Goal: Task Accomplishment & Management: Manage account settings

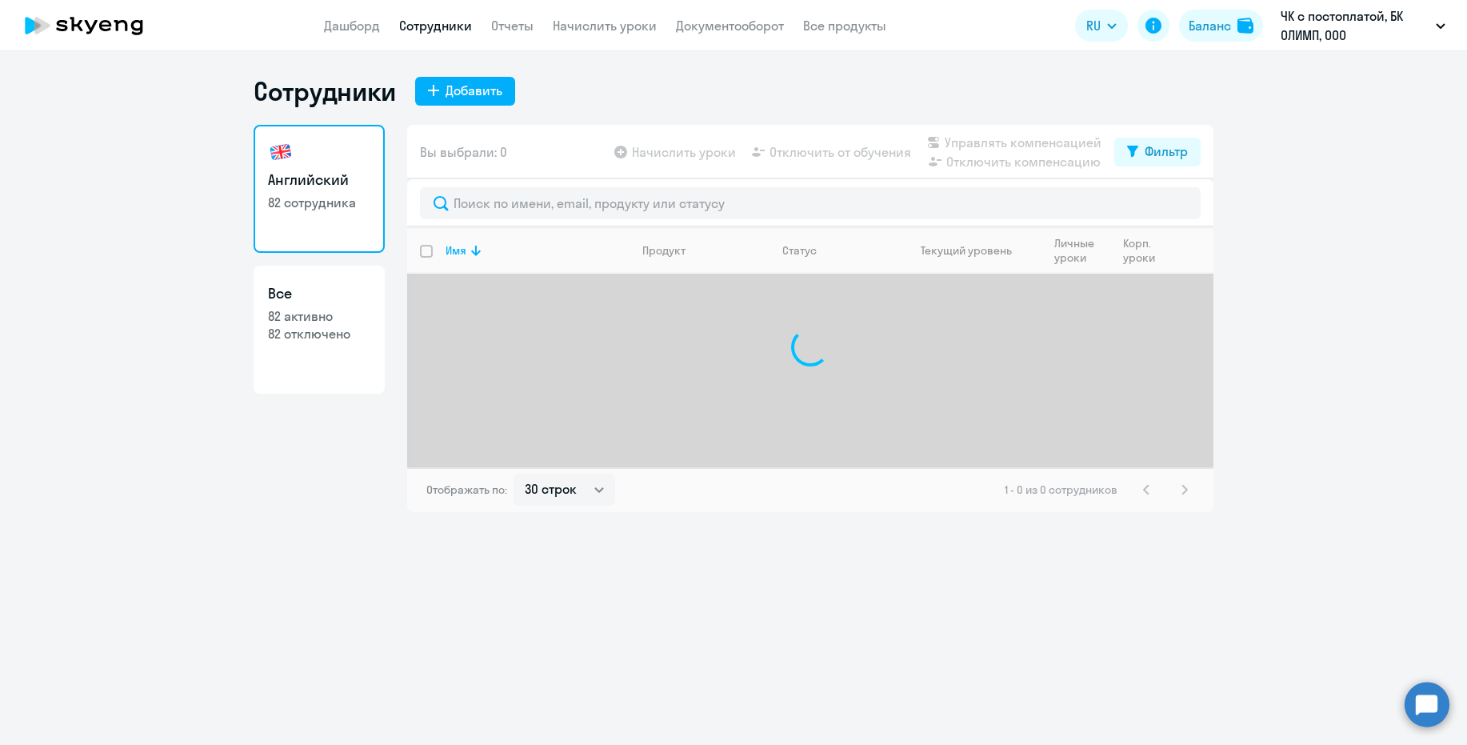
select select "30"
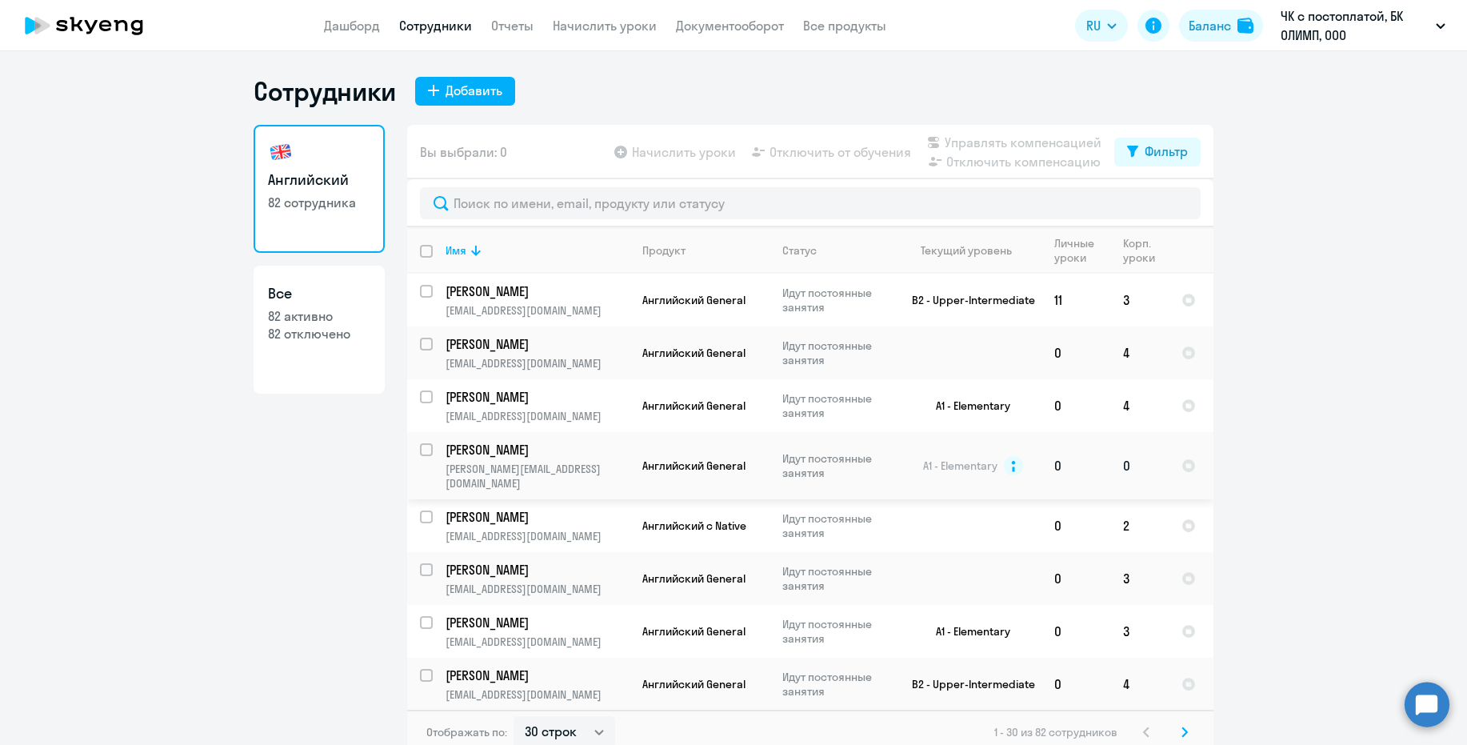
click at [420, 447] on input "select row 16400619" at bounding box center [436, 459] width 32 height 32
checkbox input "true"
click at [998, 141] on span "Управлять компенсацией" at bounding box center [1023, 142] width 157 height 19
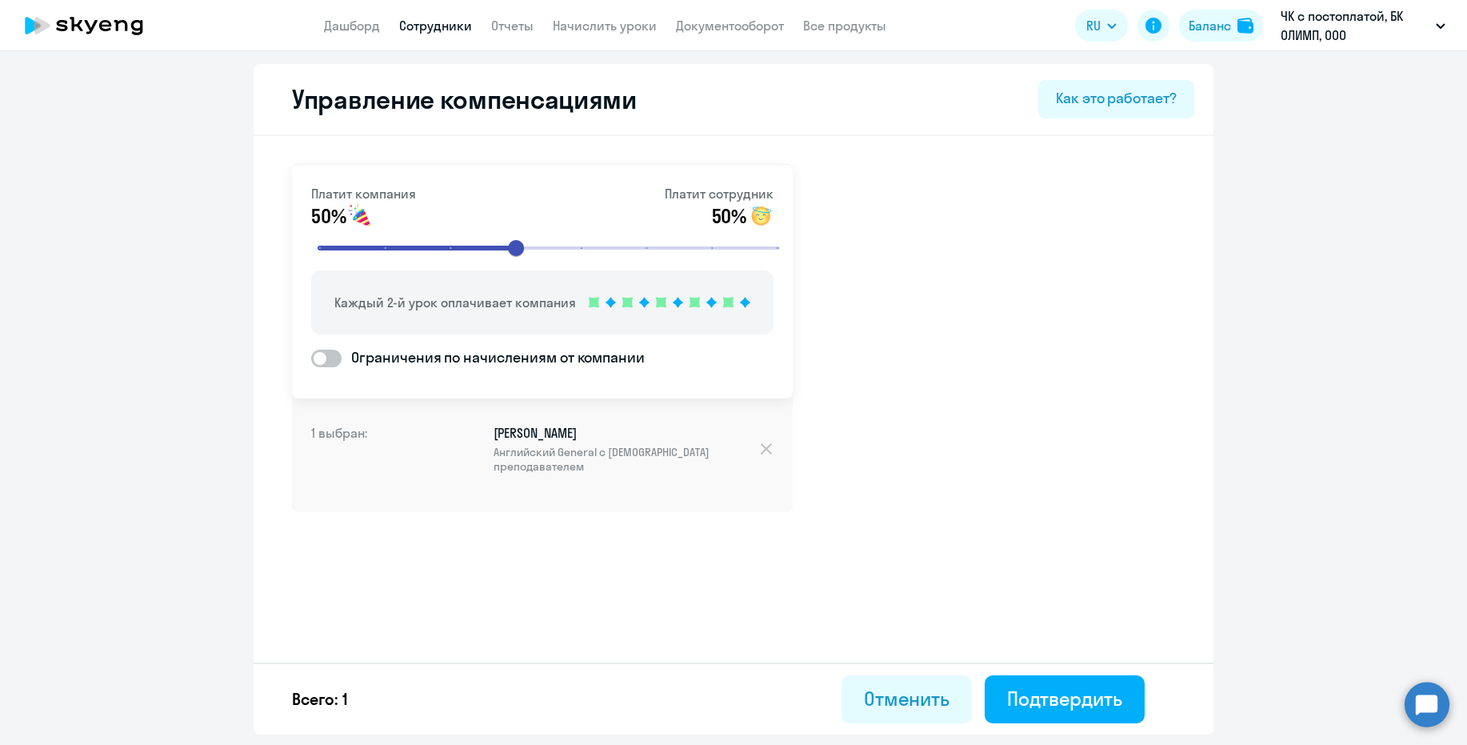
click at [327, 359] on span at bounding box center [326, 359] width 30 height 18
click at [311, 358] on input "Ограничения по начислениям от компании" at bounding box center [310, 358] width 1 height 1
checkbox input "true"
select select "MONTHLY"
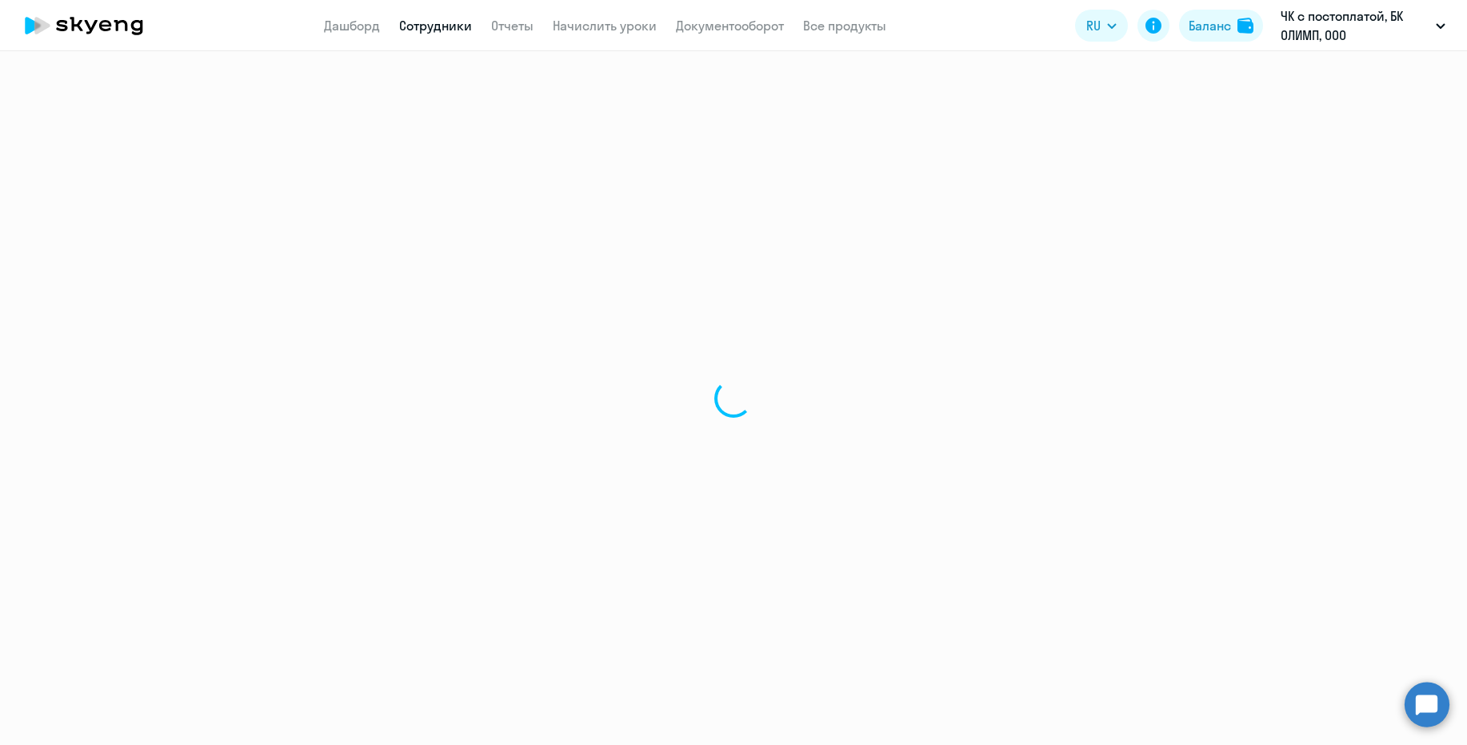
select select "30"
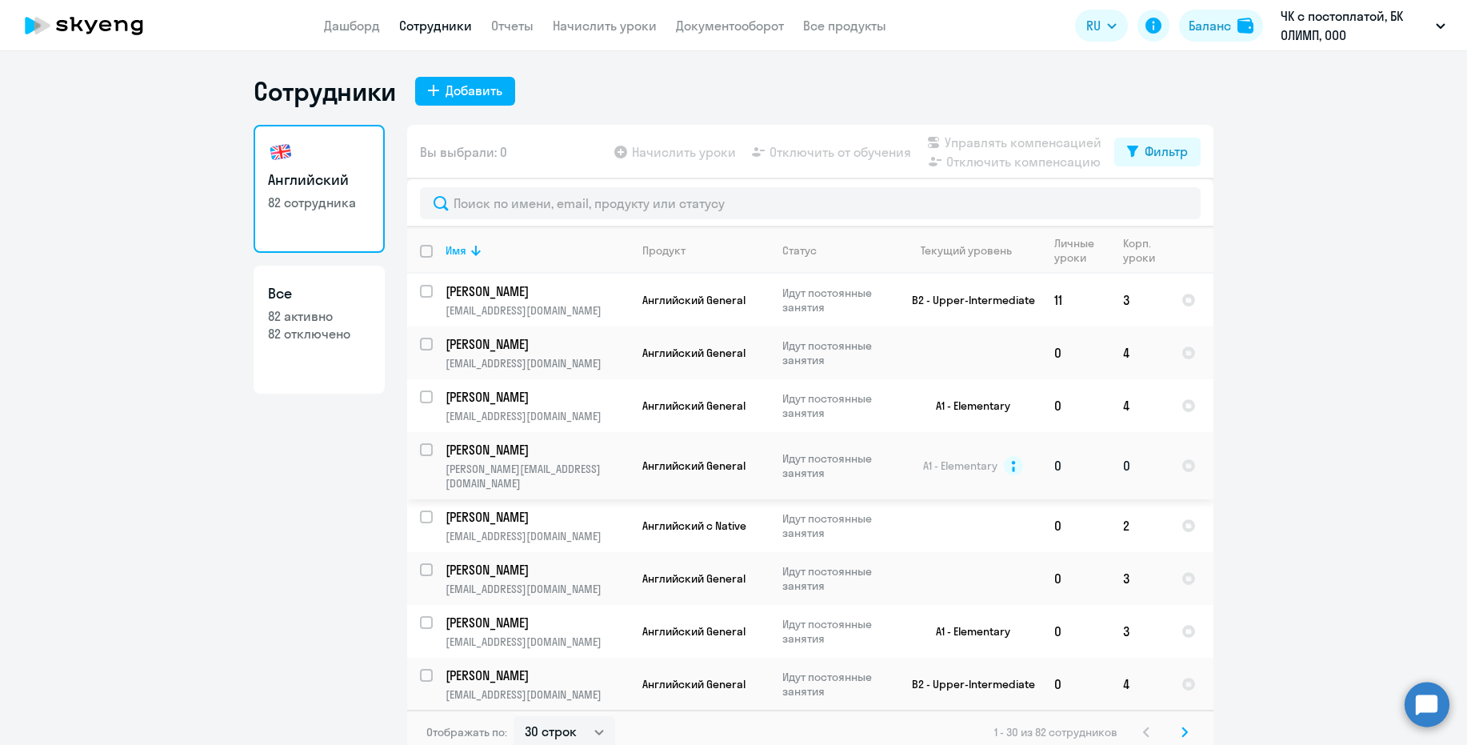
click at [422, 450] on input "select row 16400619" at bounding box center [436, 459] width 32 height 32
checkbox input "true"
click at [655, 152] on span "Начислить уроки" at bounding box center [684, 151] width 104 height 19
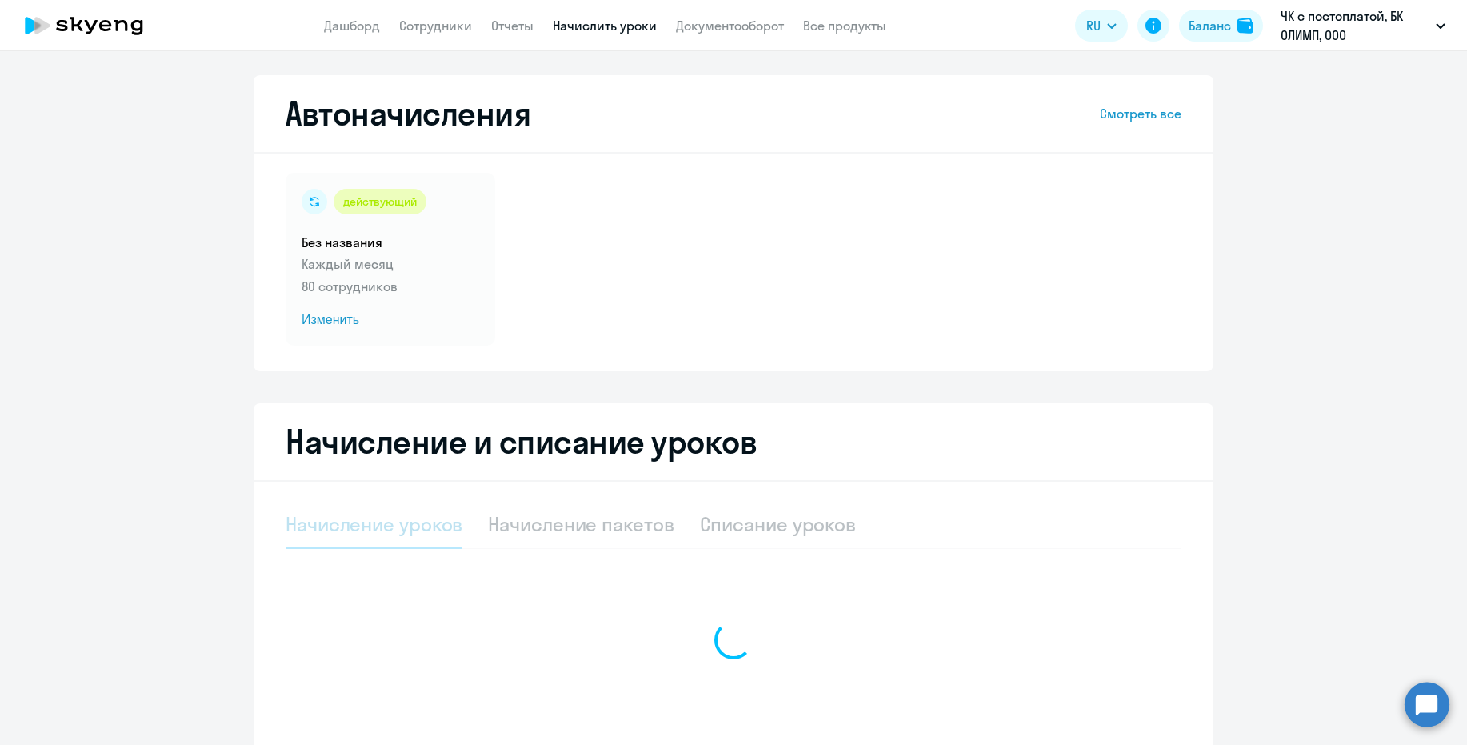
select select "10"
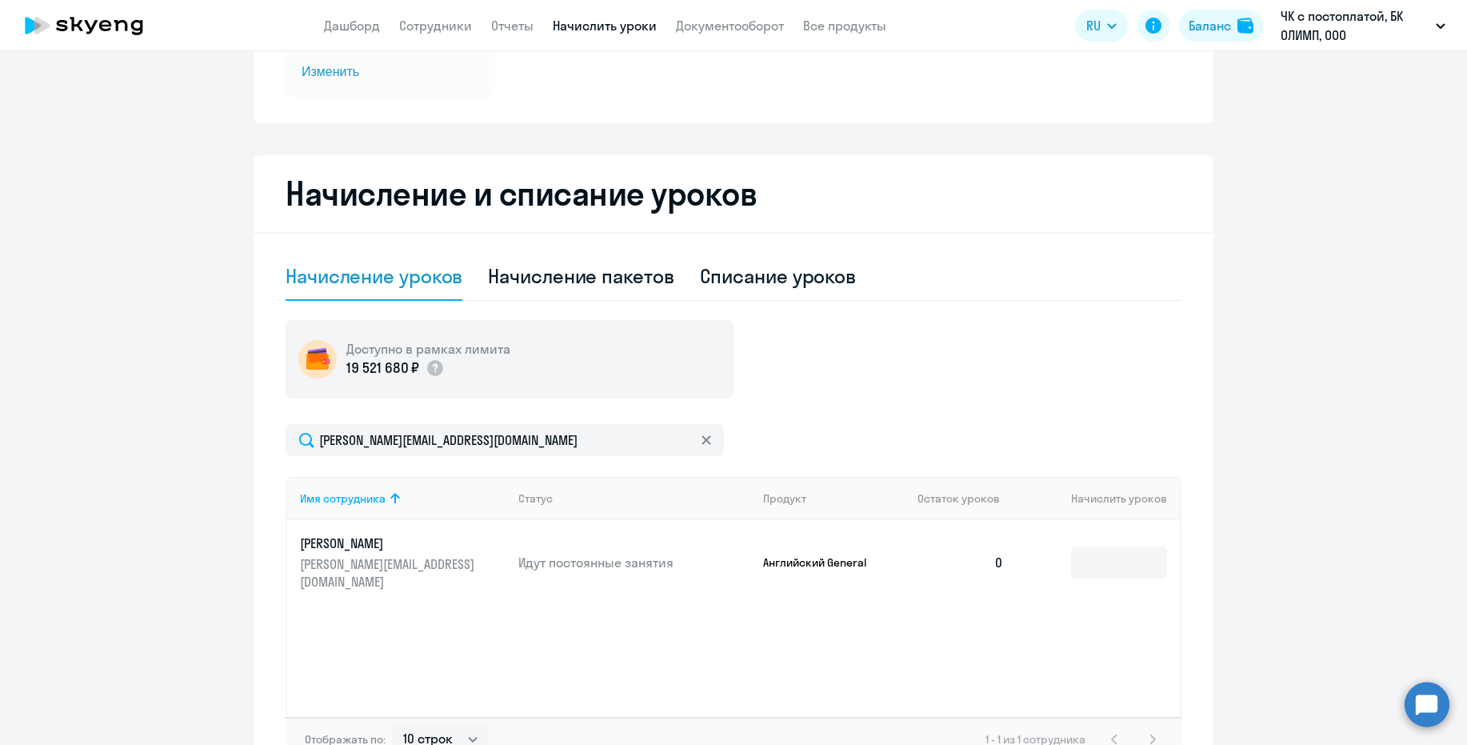
scroll to position [354, 0]
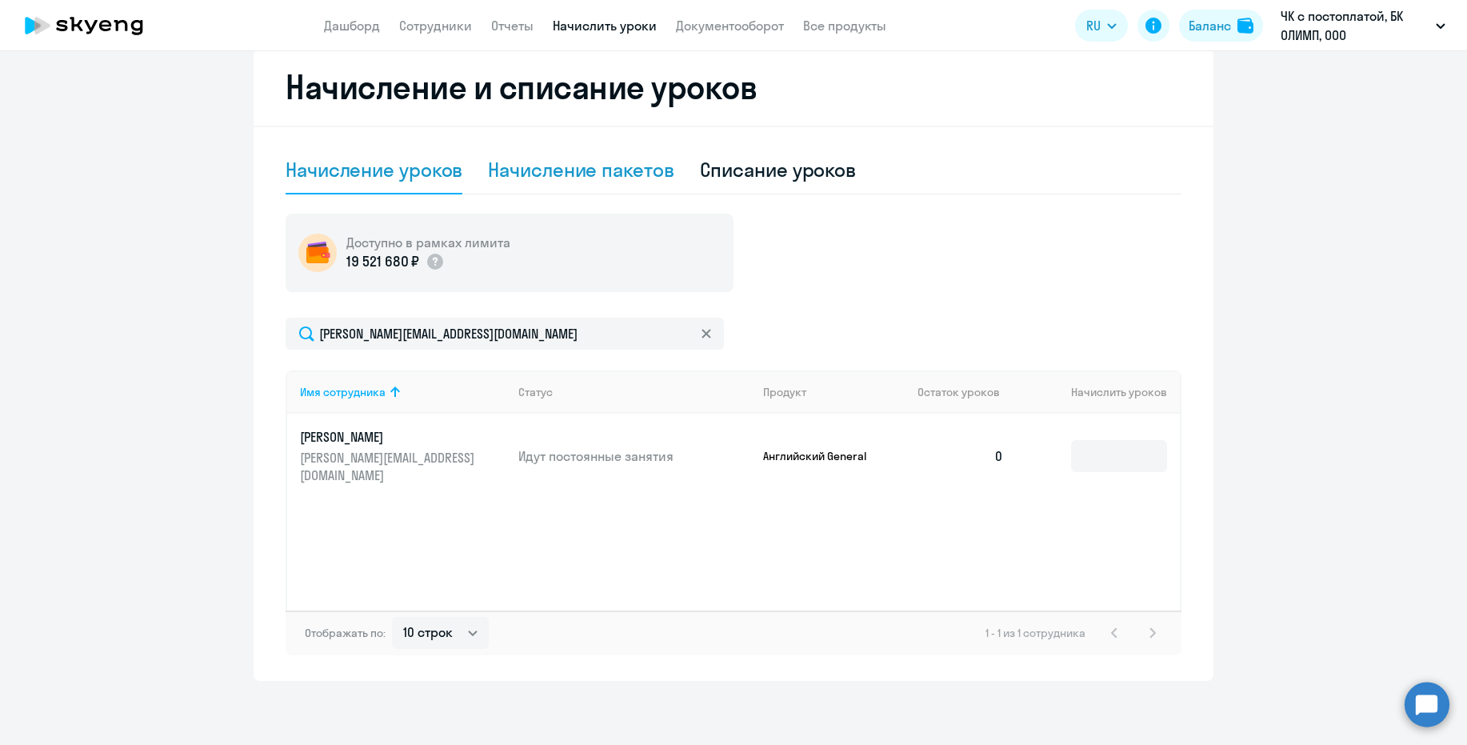
click at [578, 173] on div "Начисление пакетов" at bounding box center [581, 170] width 186 height 26
select select "10"
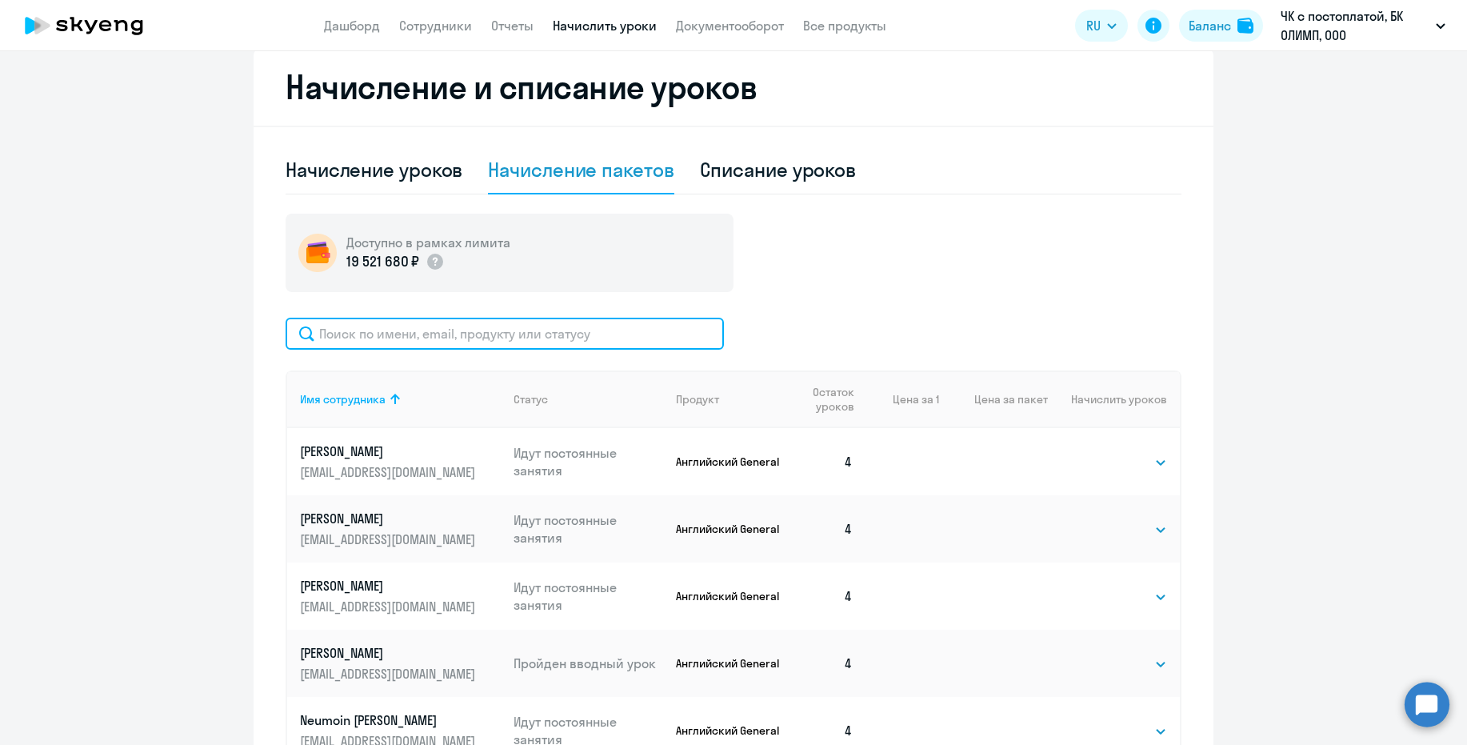
click at [389, 333] on input "text" at bounding box center [505, 334] width 438 height 32
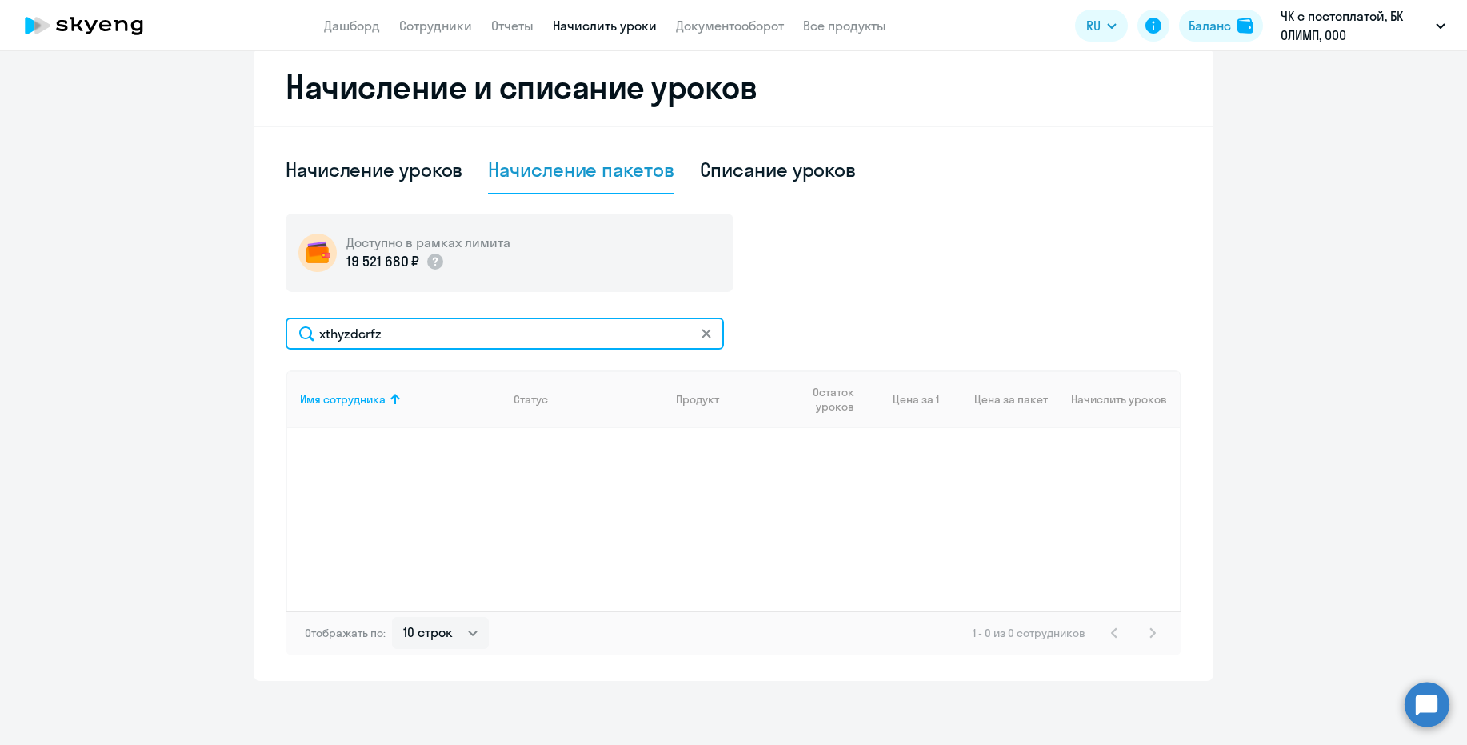
drag, startPoint x: 388, startPoint y: 333, endPoint x: 277, endPoint y: 323, distance: 111.6
click at [286, 323] on input "xthyzdcrfz" at bounding box center [505, 334] width 438 height 32
drag, startPoint x: 383, startPoint y: 338, endPoint x: 303, endPoint y: 334, distance: 80.1
click at [303, 334] on input "xthyzdcrfz" at bounding box center [505, 334] width 438 height 32
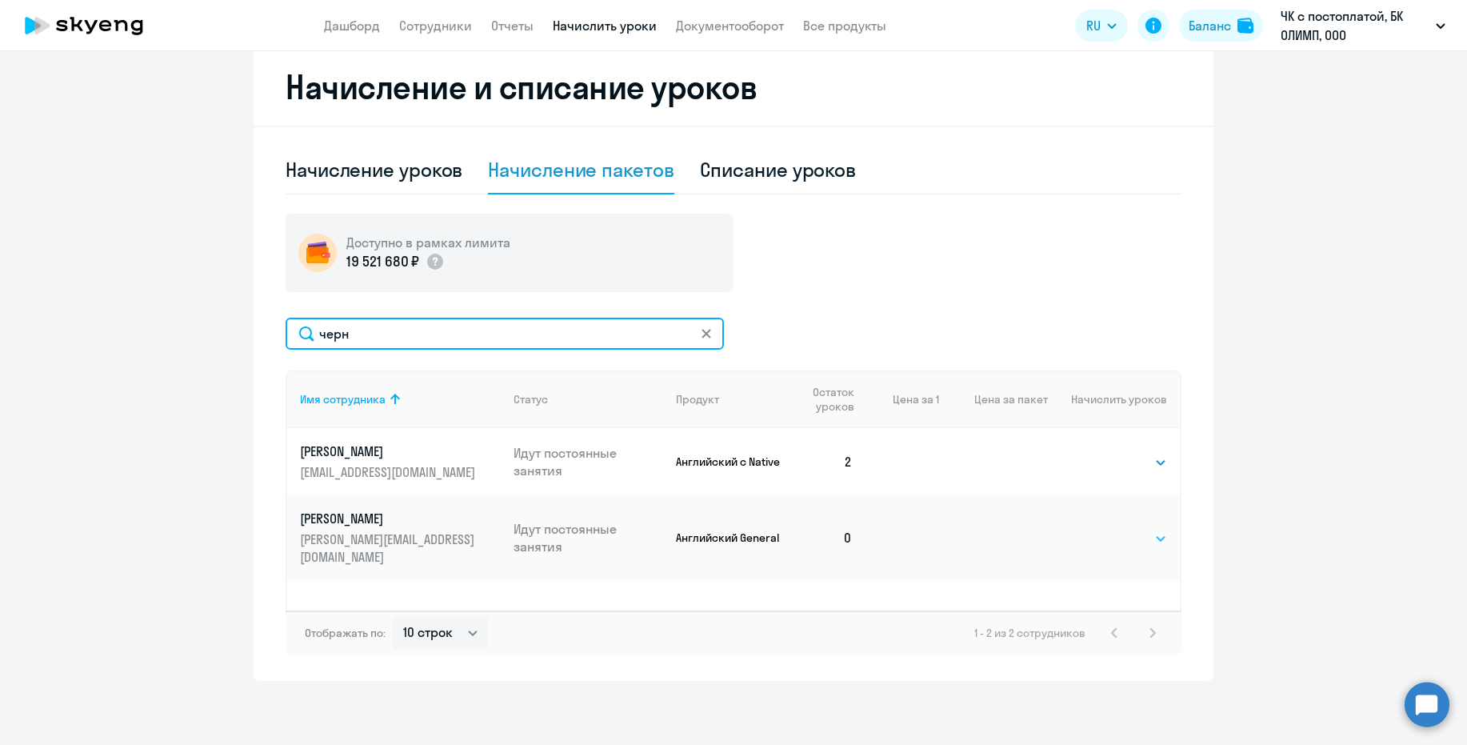
type input "черн"
click at [1157, 530] on select "Выбрать 4 8 16 32 64 96 128" at bounding box center [1135, 538] width 66 height 19
select select "4"
click at [1102, 529] on select "Выбрать 4 8 16 32 64 96 128" at bounding box center [1135, 538] width 66 height 19
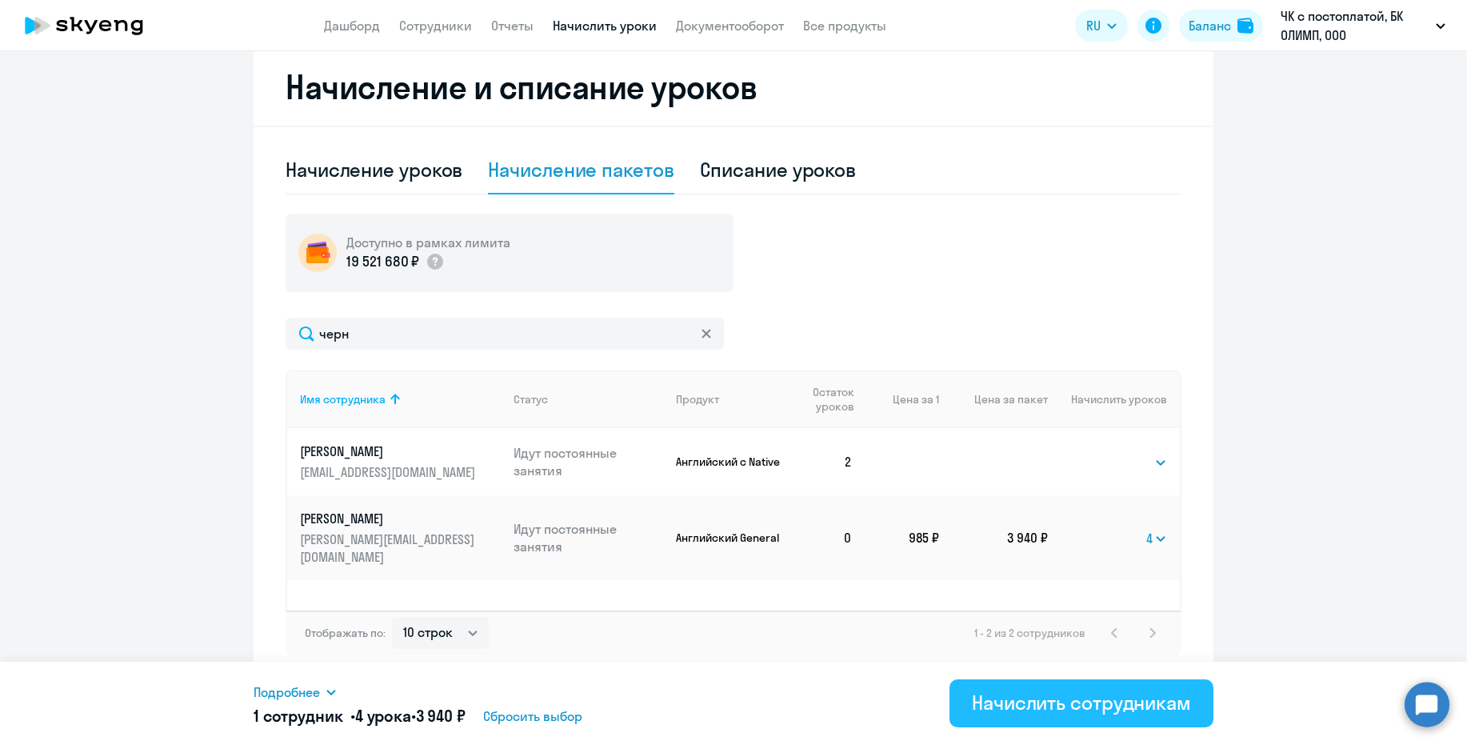
click at [1053, 706] on div "Начислить сотрудникам" at bounding box center [1081, 703] width 219 height 26
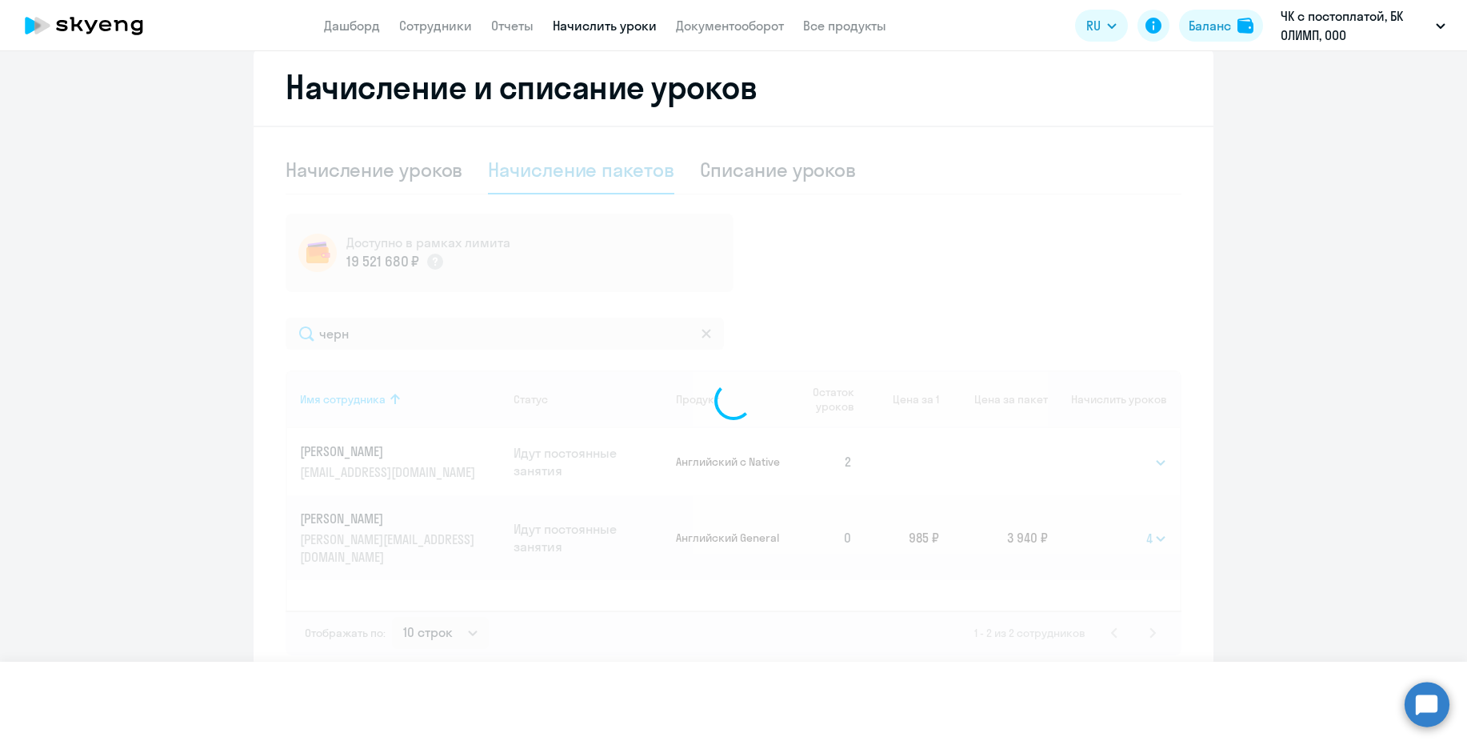
select select
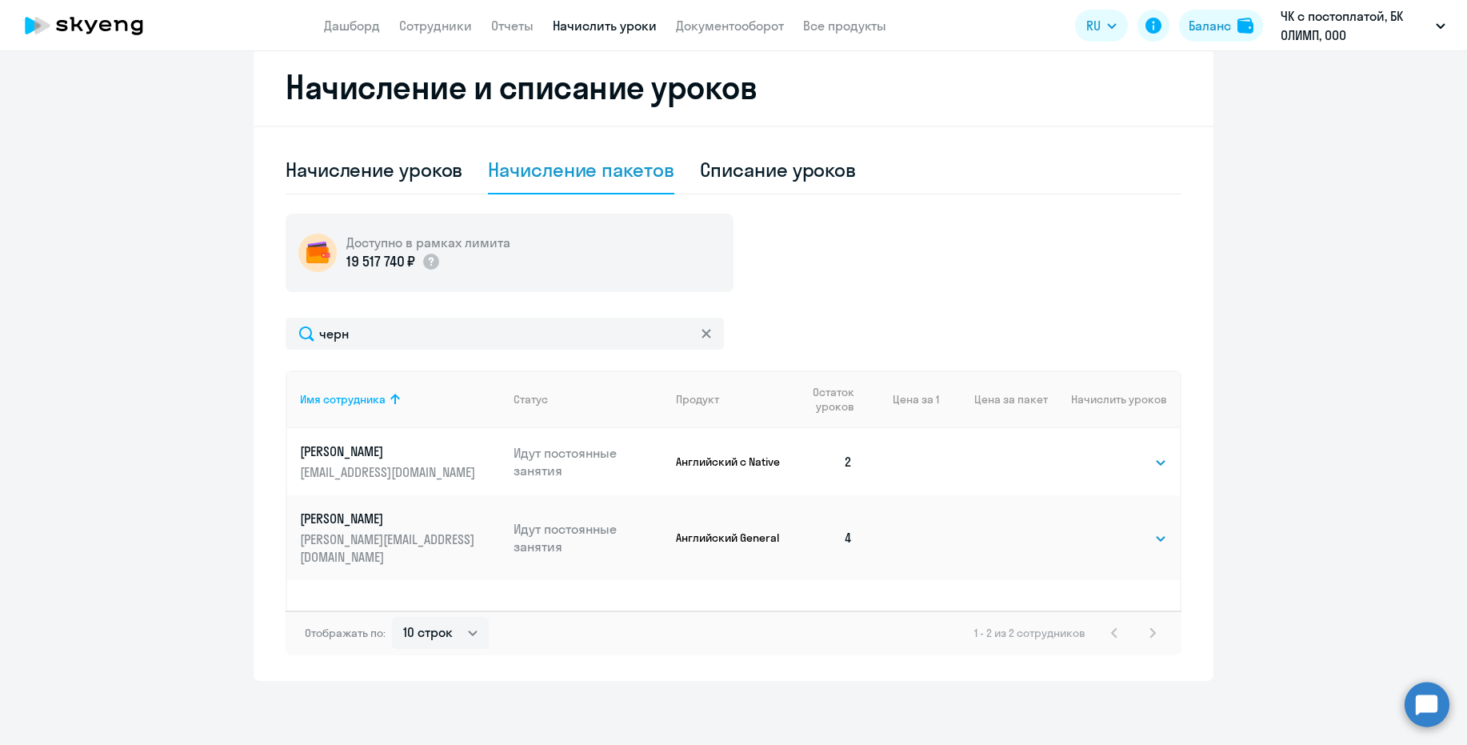
click at [1243, 283] on ng-component "Автоначисления Смотреть все действующий Без названия Каждый месяц 80 сотруднико…" at bounding box center [733, 201] width 1467 height 960
click at [426, 25] on link "Сотрудники" at bounding box center [435, 26] width 73 height 16
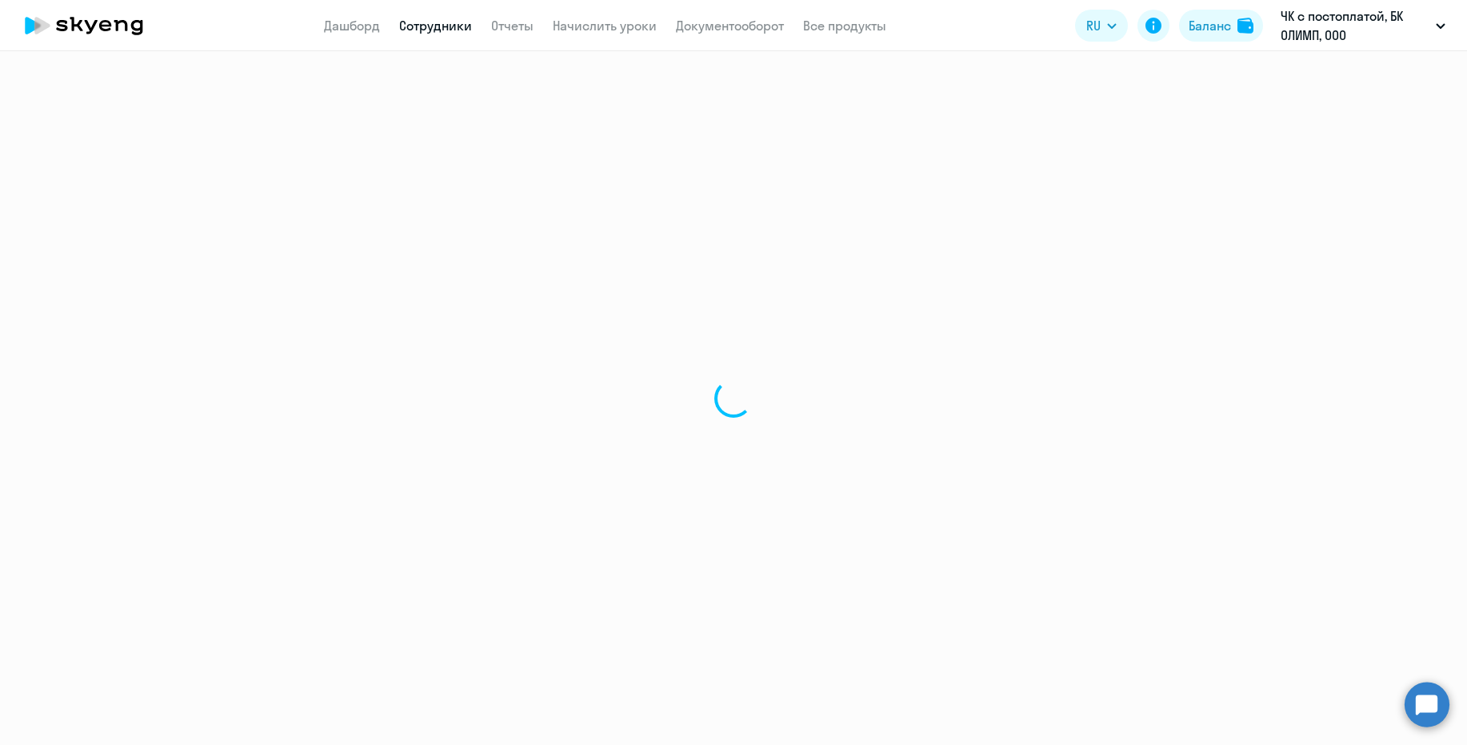
select select "30"
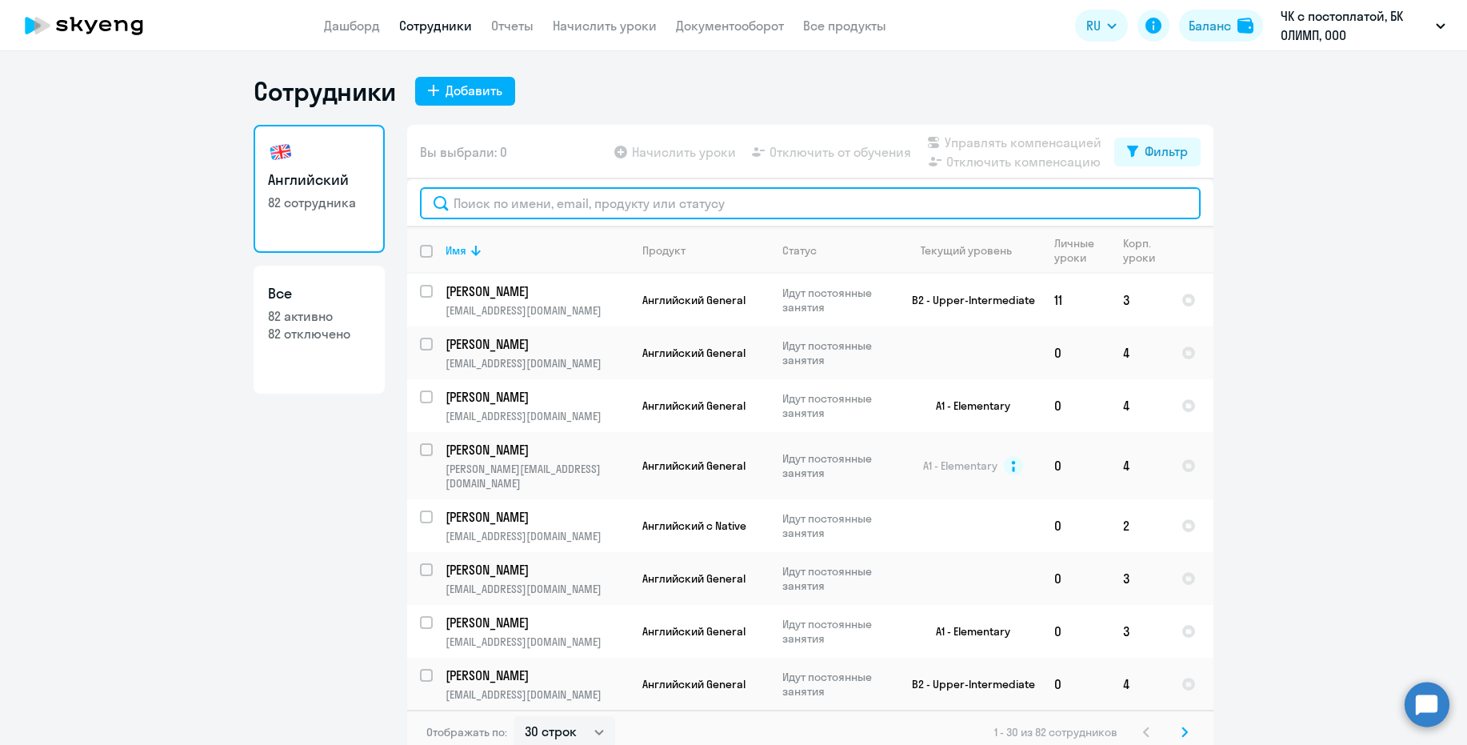
click at [457, 202] on input "text" at bounding box center [810, 203] width 781 height 32
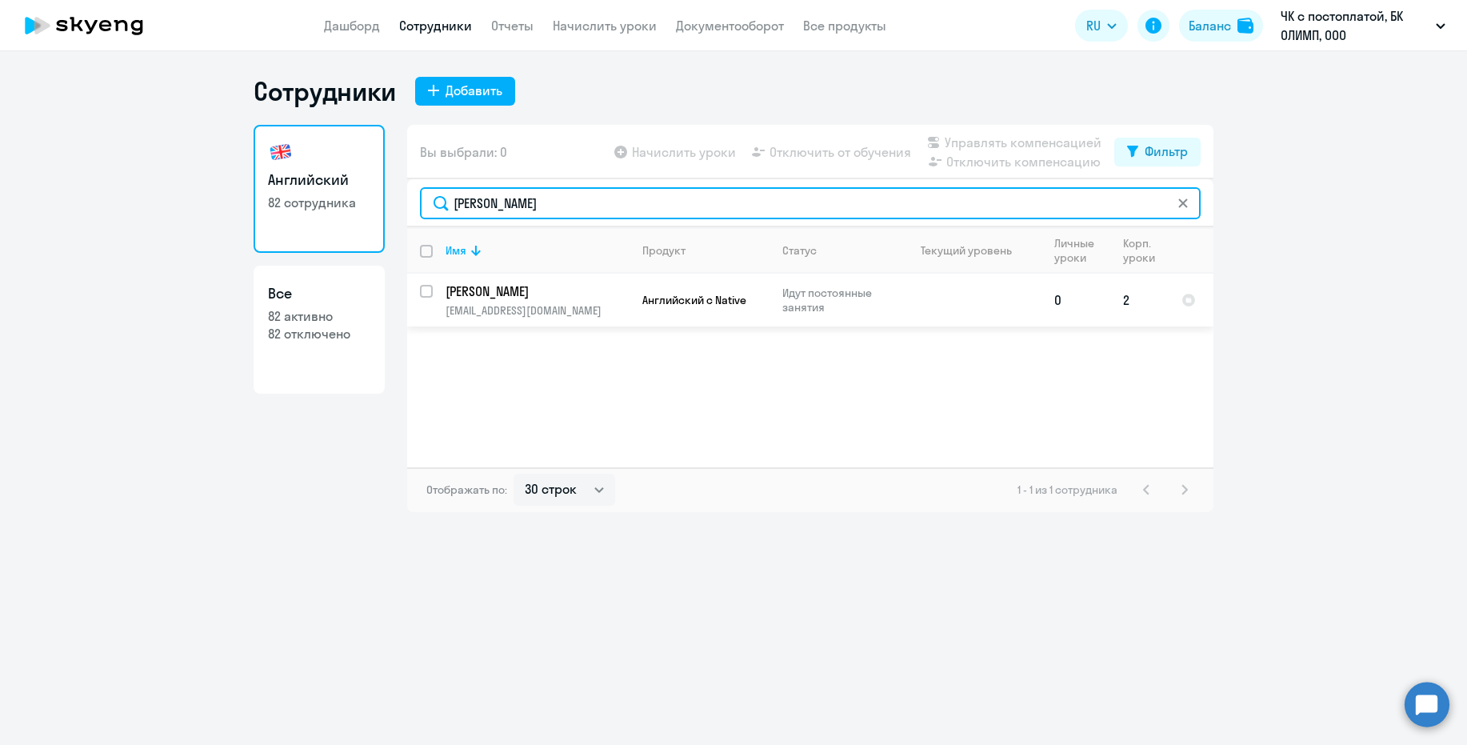
type input "[PERSON_NAME]"
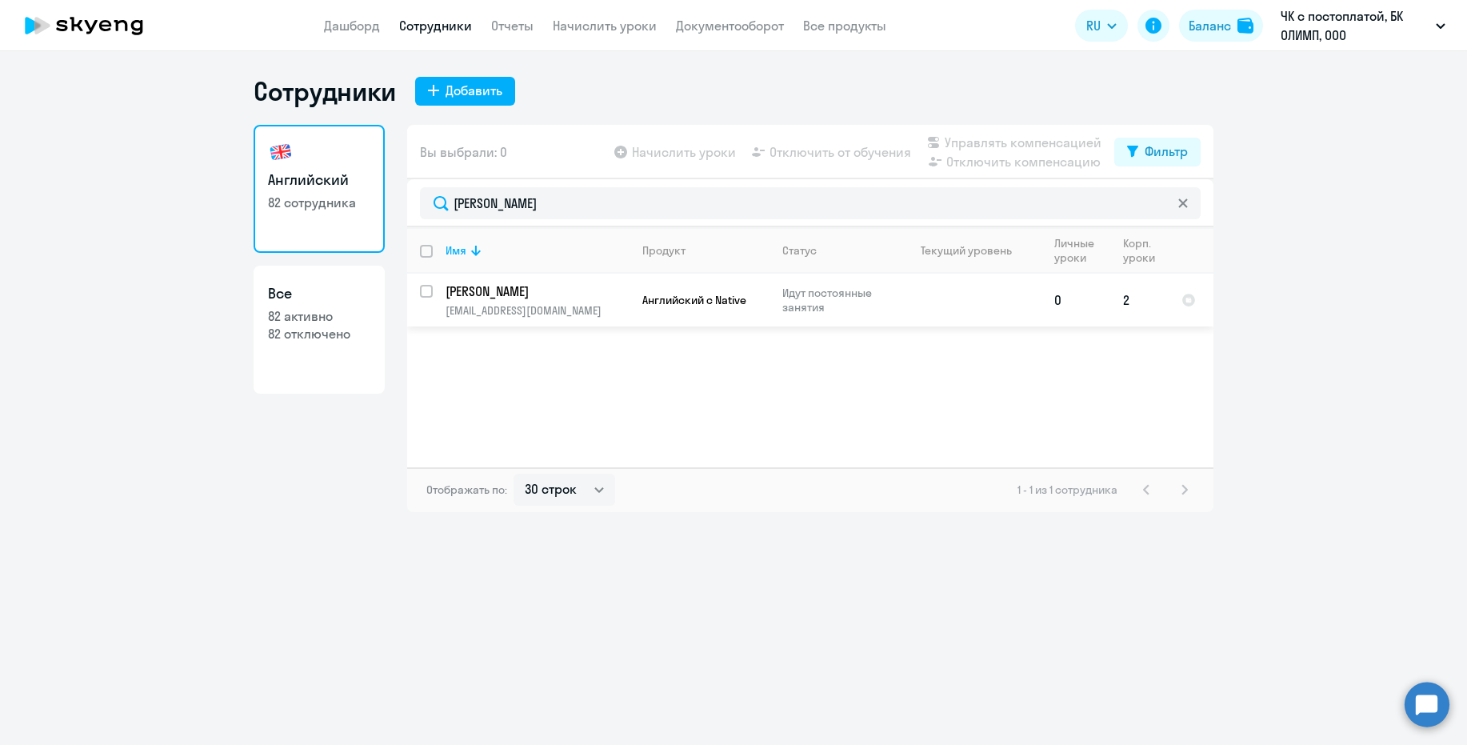
click at [425, 290] on input "select row 40657962" at bounding box center [436, 301] width 32 height 32
checkbox input "true"
click at [802, 154] on span "Отключить от обучения" at bounding box center [841, 151] width 142 height 19
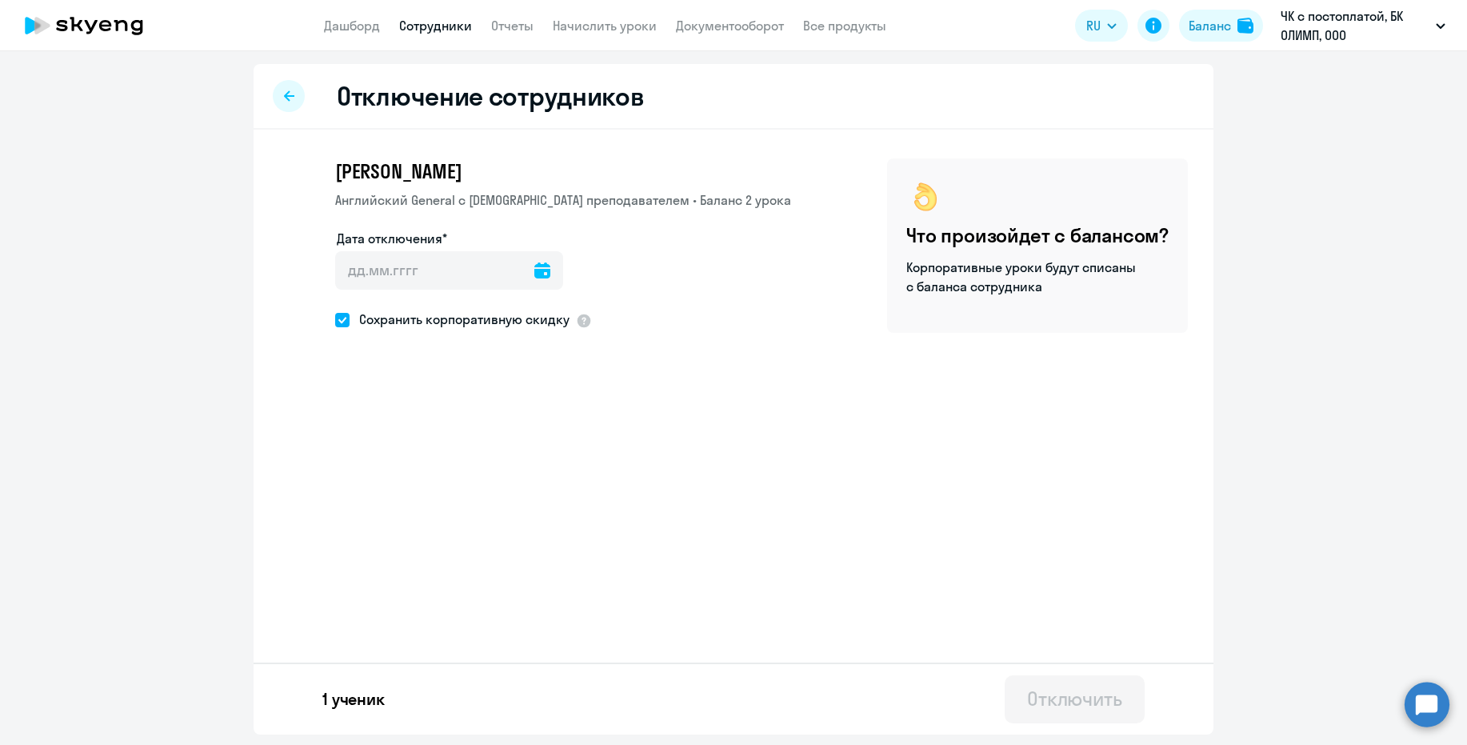
click at [534, 268] on icon at bounding box center [542, 270] width 16 height 16
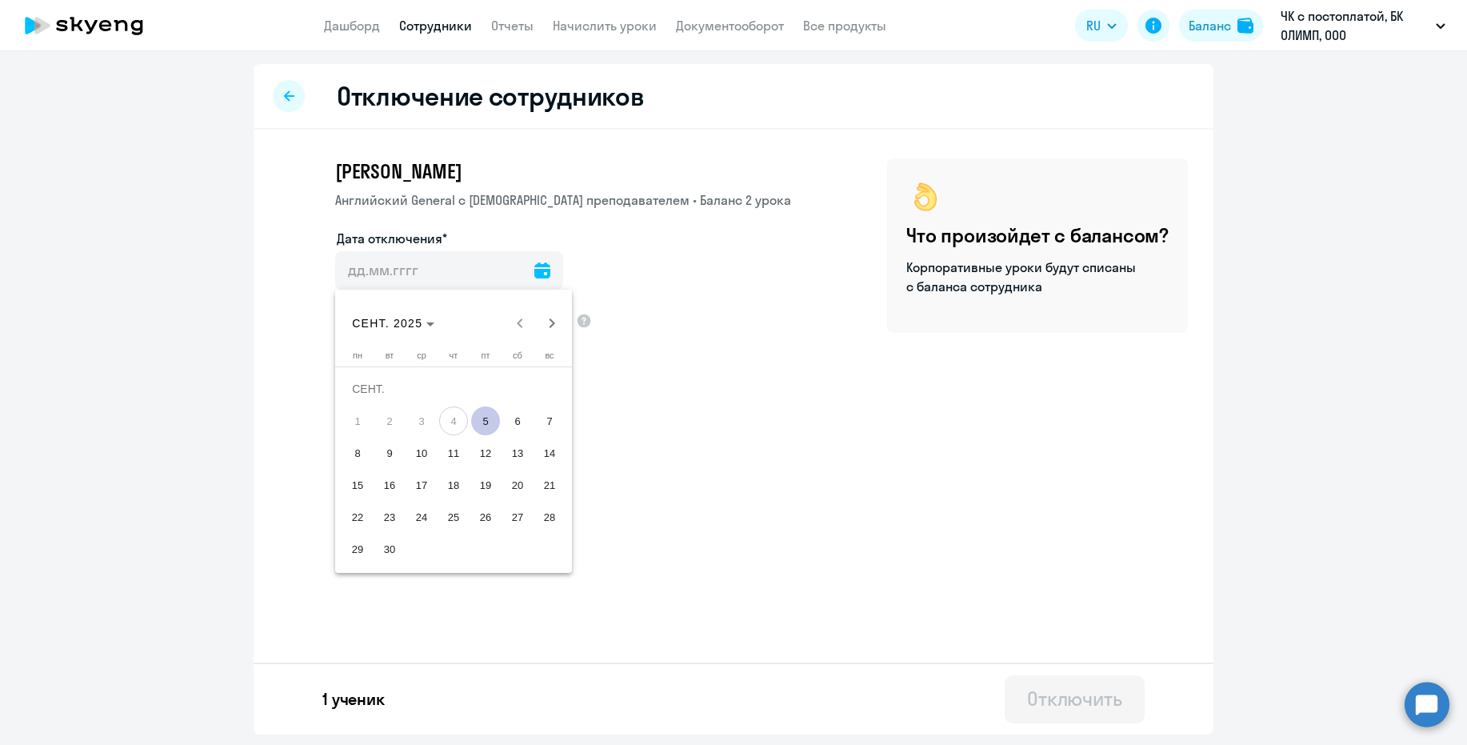
click at [480, 418] on span "5" at bounding box center [485, 420] width 29 height 29
type input "[DATE]"
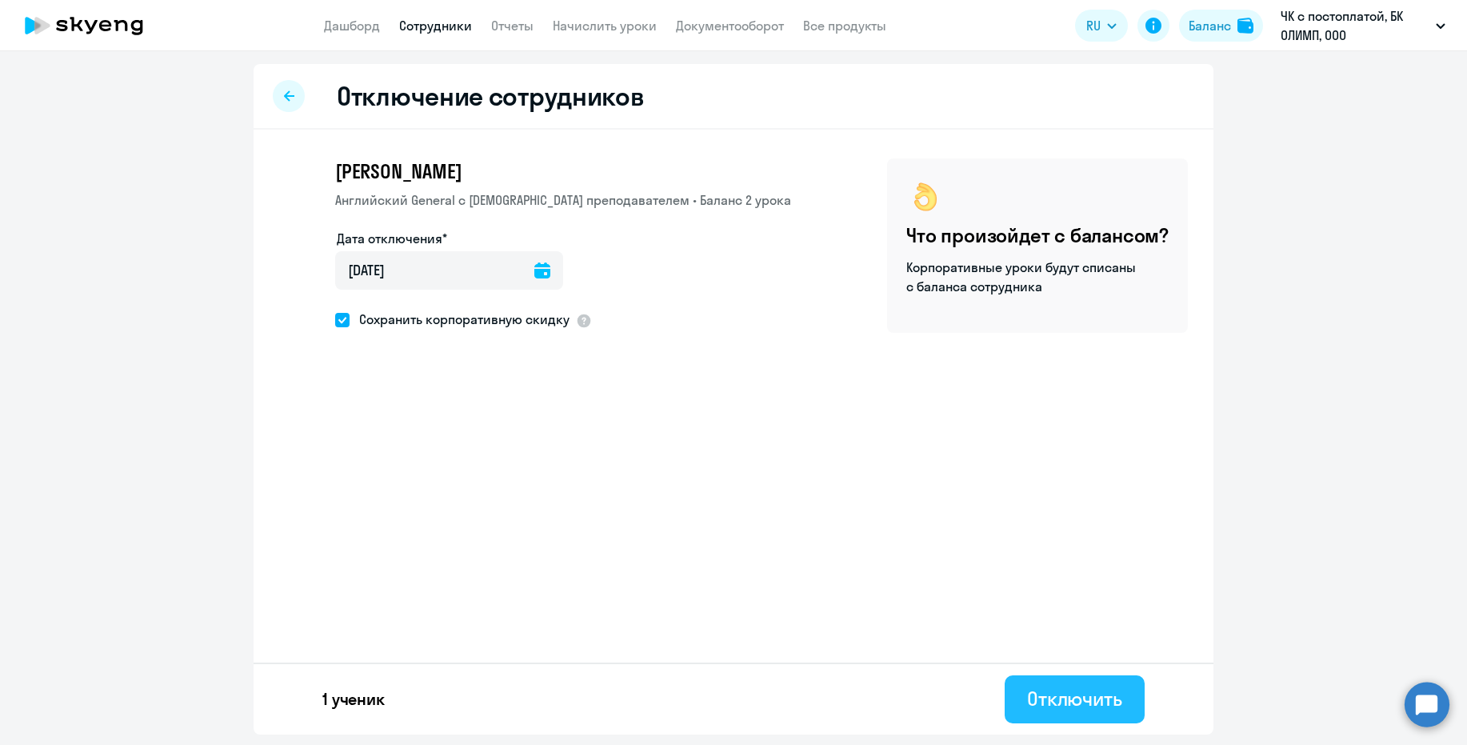
click at [1084, 695] on div "Отключить" at bounding box center [1074, 699] width 95 height 26
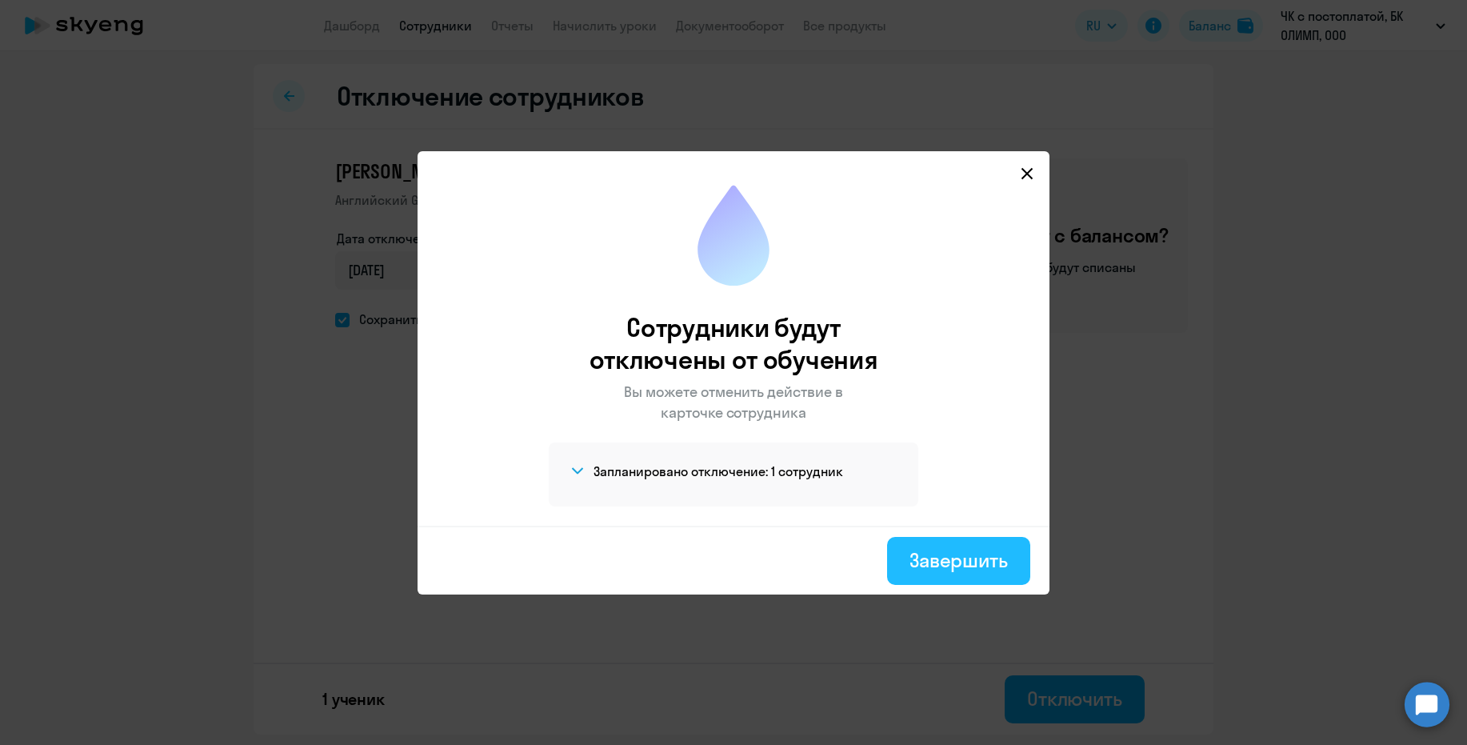
click at [953, 559] on div "Завершить" at bounding box center [959, 560] width 98 height 26
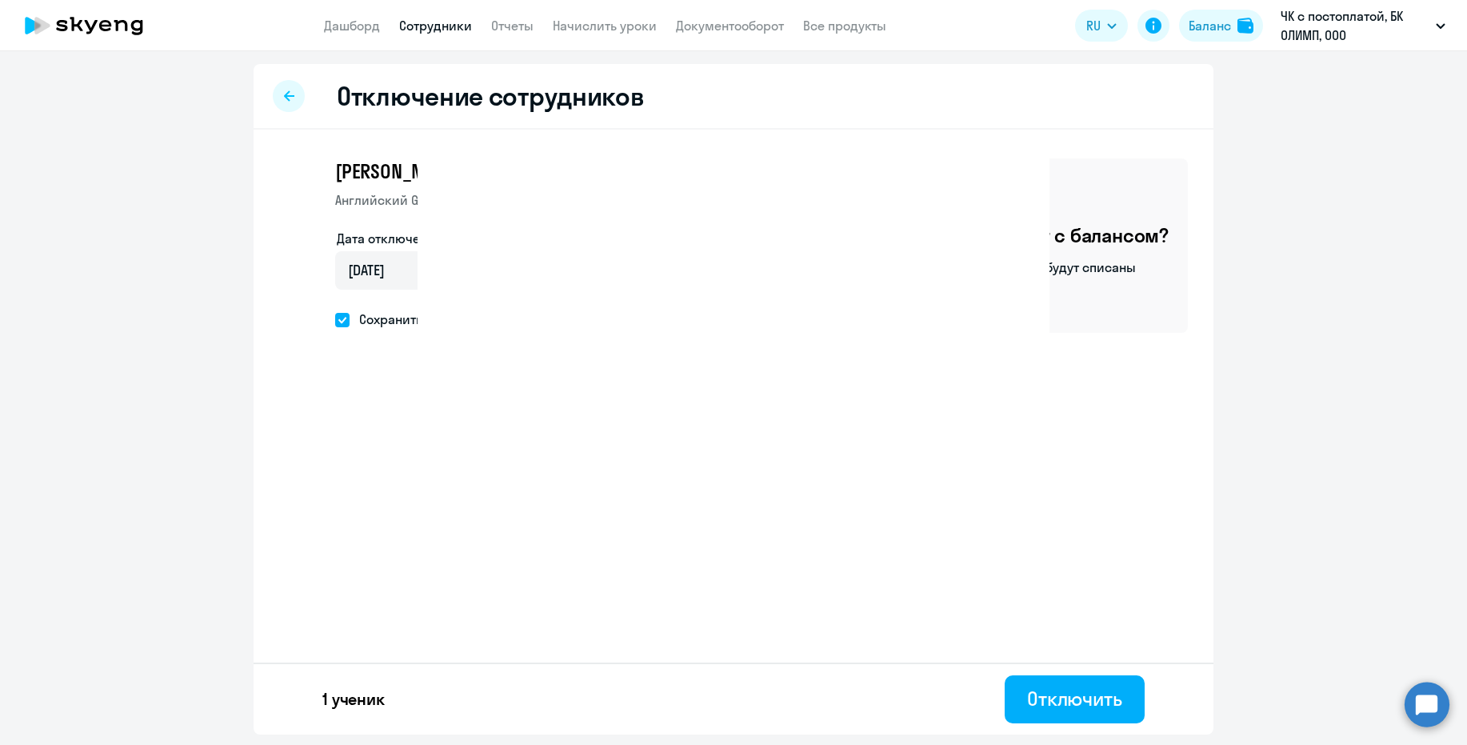
select select "30"
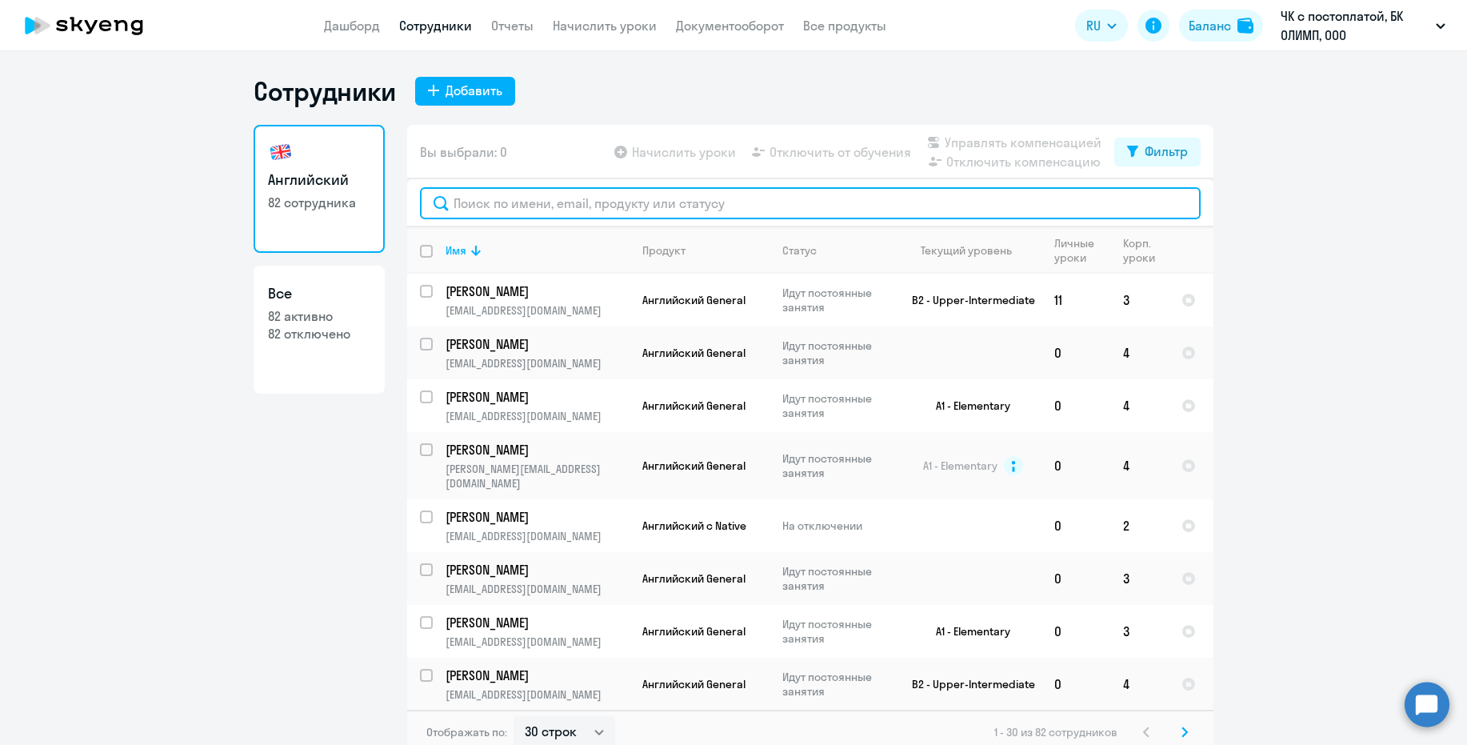
click at [473, 200] on input "text" at bounding box center [810, 203] width 781 height 32
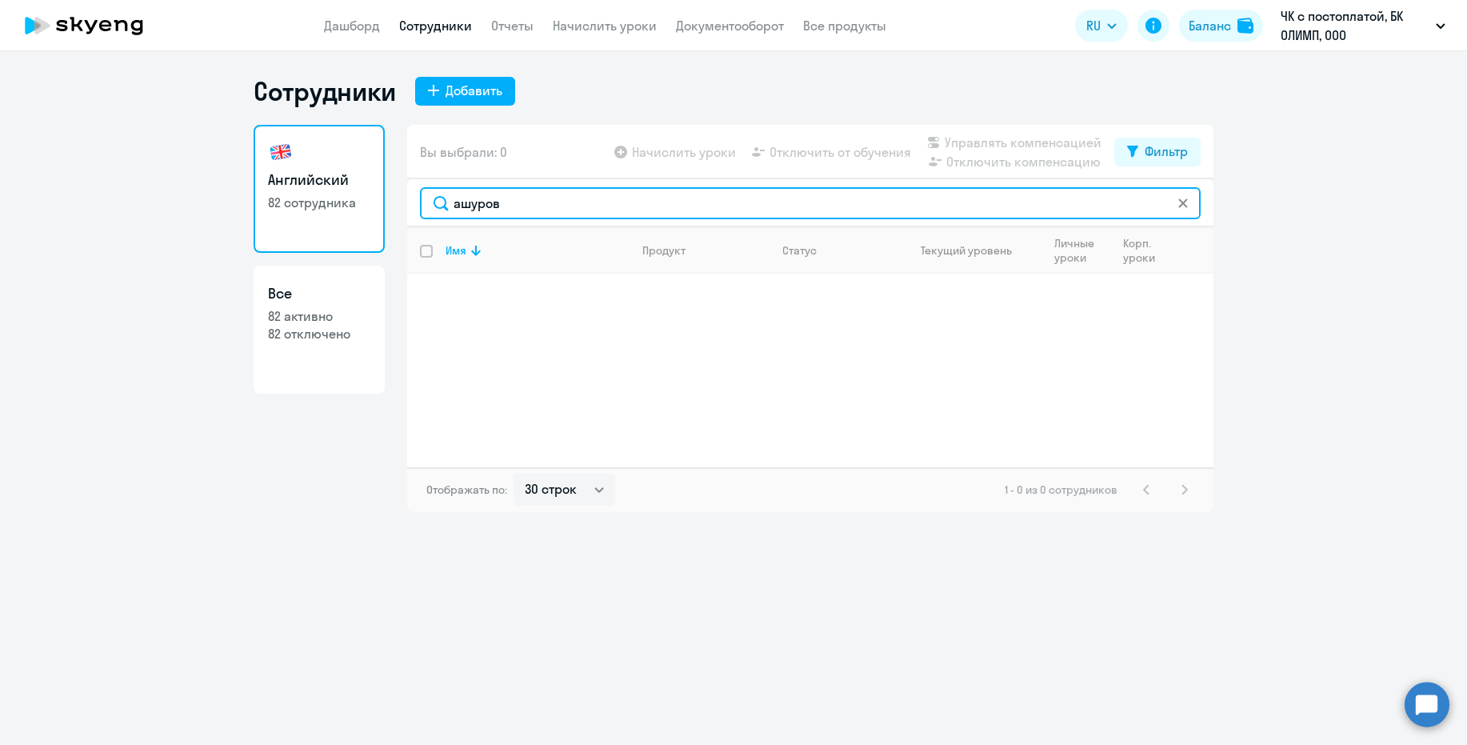
drag, startPoint x: 502, startPoint y: 203, endPoint x: 456, endPoint y: 197, distance: 46.0
click at [456, 197] on input "ашуров" at bounding box center [810, 203] width 781 height 32
drag, startPoint x: 506, startPoint y: 203, endPoint x: 452, endPoint y: 199, distance: 54.5
click at [452, 199] on input "[PERSON_NAME]" at bounding box center [810, 203] width 781 height 32
drag, startPoint x: 545, startPoint y: 205, endPoint x: 454, endPoint y: 199, distance: 90.6
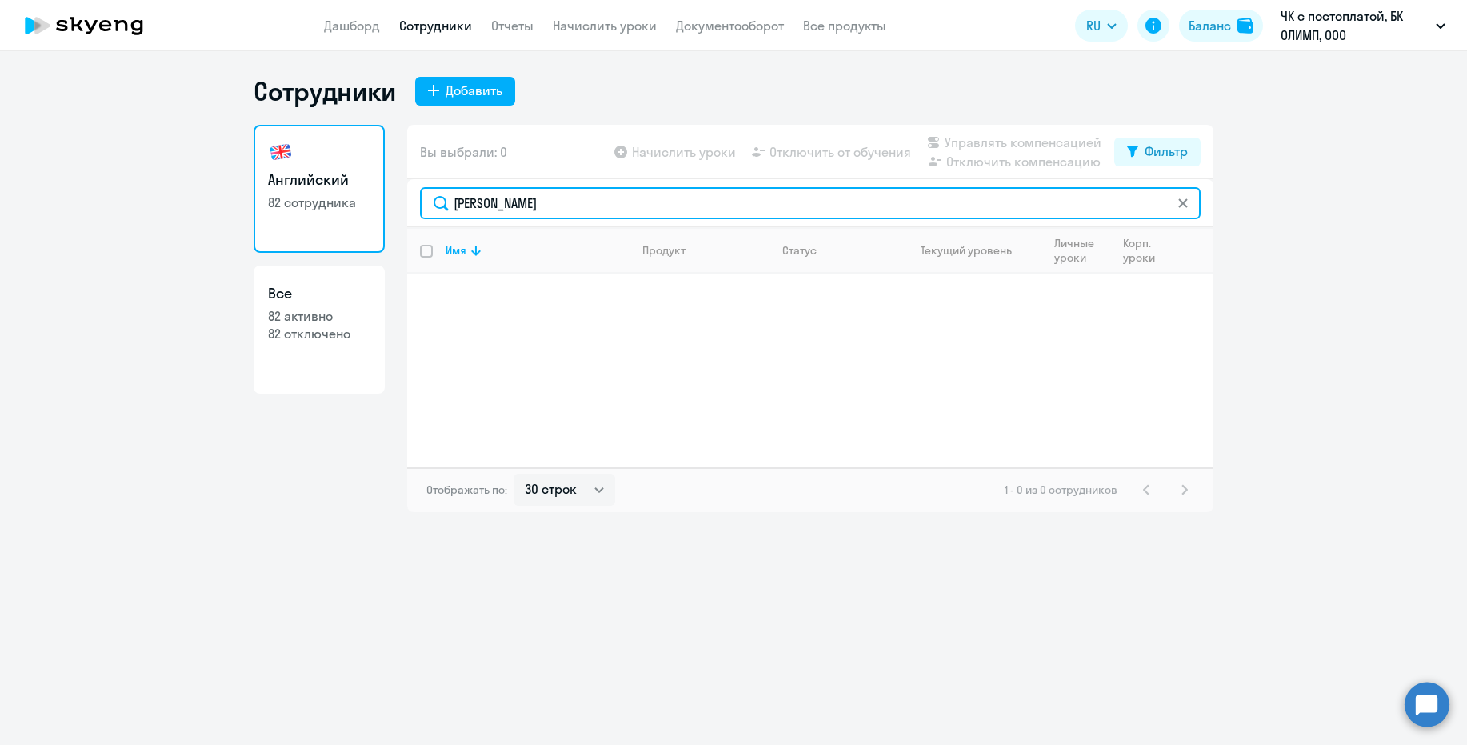
click at [454, 199] on input "[PERSON_NAME]" at bounding box center [810, 203] width 781 height 32
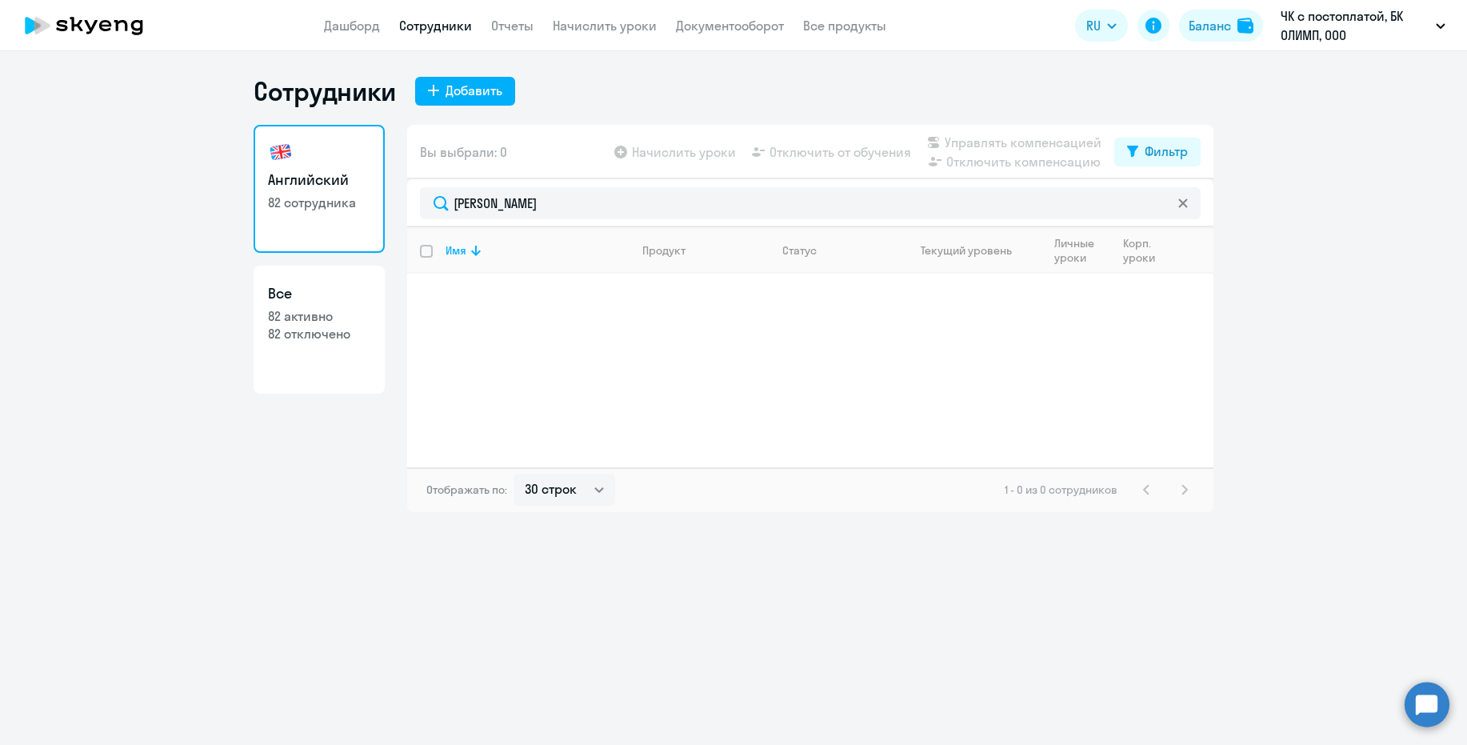
click at [536, 592] on div "Сотрудники Добавить Английский 82 сотрудника Все 82 активно 82 отключено Вы выб…" at bounding box center [733, 398] width 1467 height 694
click at [1313, 165] on ng-component "Сотрудники Добавить Английский 82 сотрудника Все 82 активно 82 отключено Вы выб…" at bounding box center [733, 293] width 1467 height 437
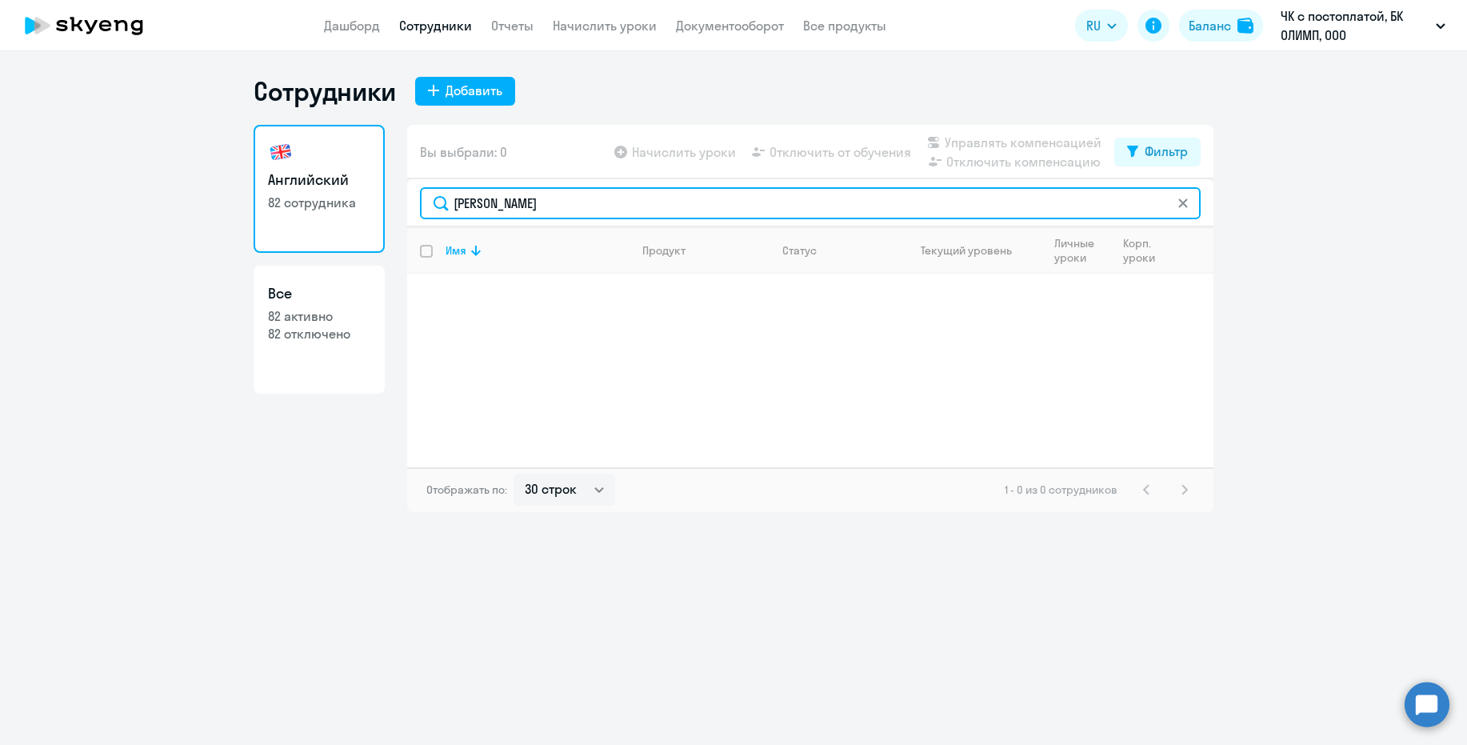
drag, startPoint x: 549, startPoint y: 202, endPoint x: 455, endPoint y: 198, distance: 93.7
click at [455, 198] on input "[PERSON_NAME]" at bounding box center [810, 203] width 781 height 32
type input "[PERSON_NAME]"
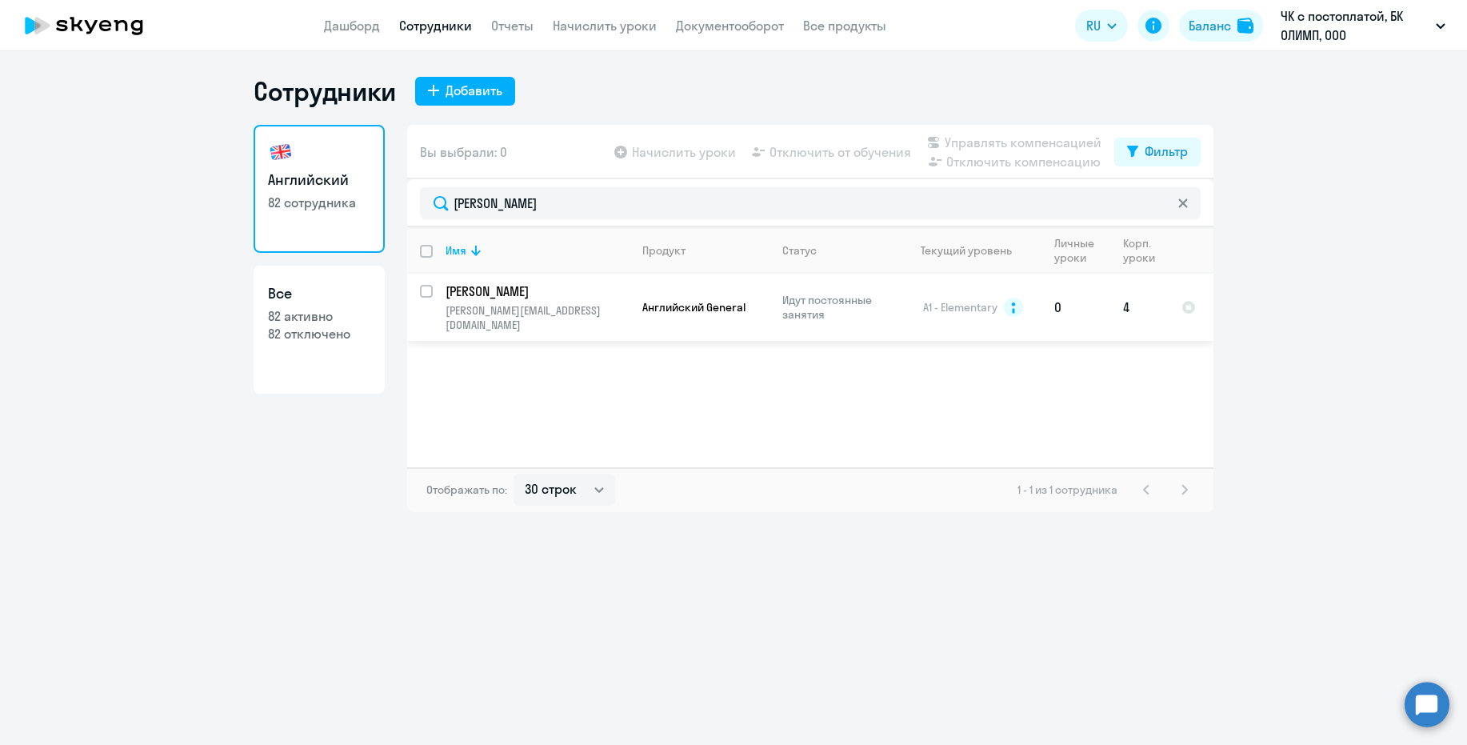
click at [547, 290] on p "[PERSON_NAME]" at bounding box center [536, 291] width 181 height 18
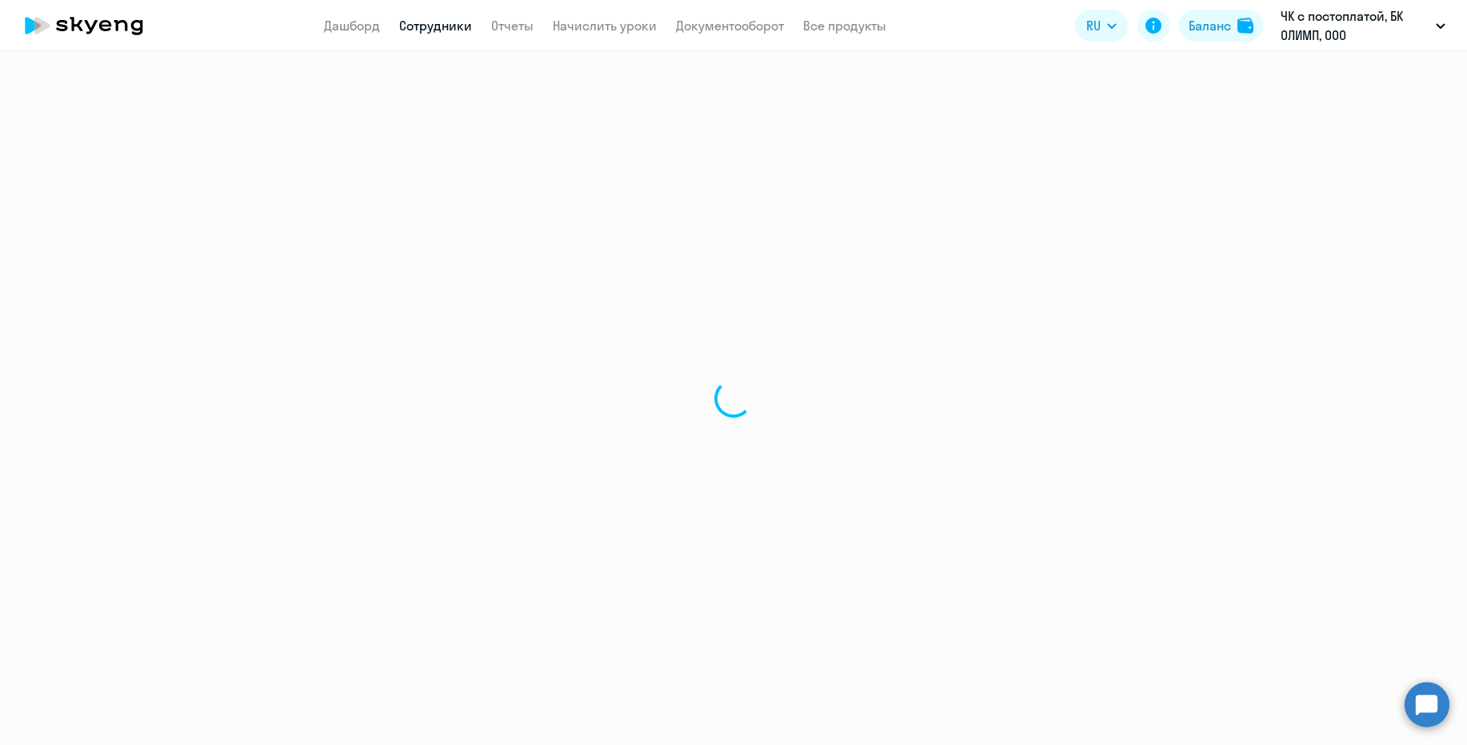
select select "english"
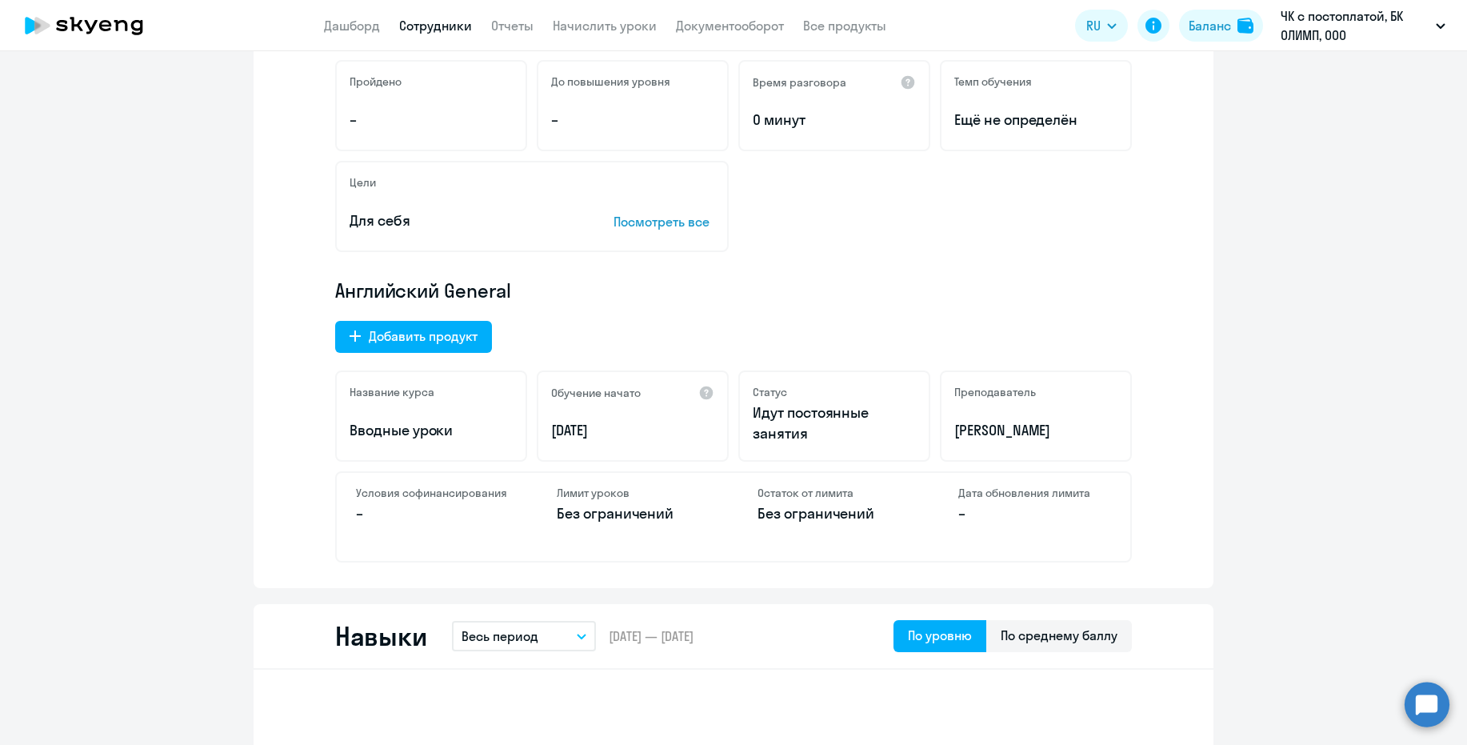
scroll to position [320, 0]
